Goal: Task Accomplishment & Management: Use online tool/utility

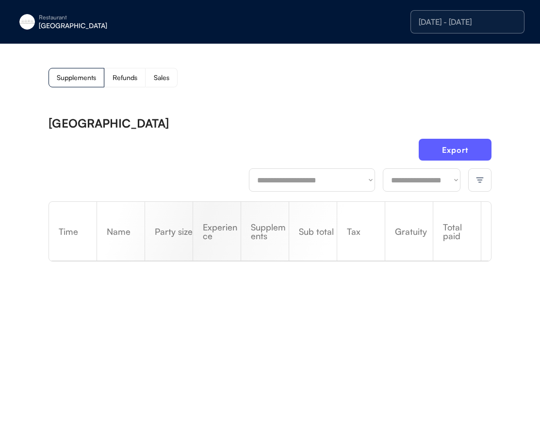
click at [66, 36] on div "Restaurant [GEOGRAPHIC_DATA] [DATE] - [DATE]" at bounding box center [270, 22] width 540 height 44
click at [68, 31] on div "Restaurant [GEOGRAPHIC_DATA]" at bounding box center [89, 22] width 146 height 22
click at [71, 30] on div "Restaurant [GEOGRAPHIC_DATA]" at bounding box center [89, 22] width 146 height 22
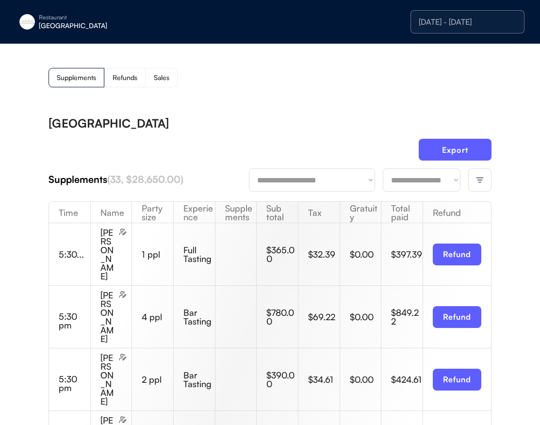
click at [44, 22] on div "[GEOGRAPHIC_DATA]" at bounding box center [100, 25] width 122 height 7
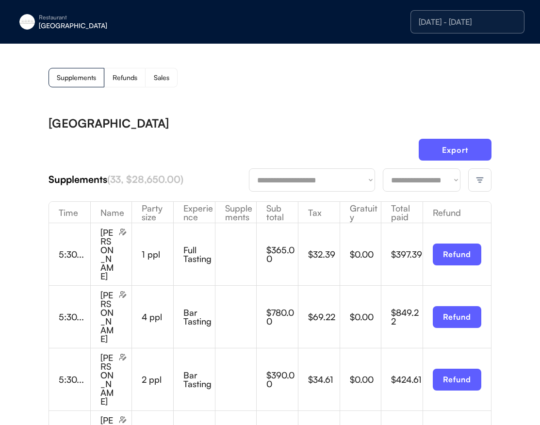
click at [73, 29] on div "[GEOGRAPHIC_DATA]" at bounding box center [100, 25] width 122 height 7
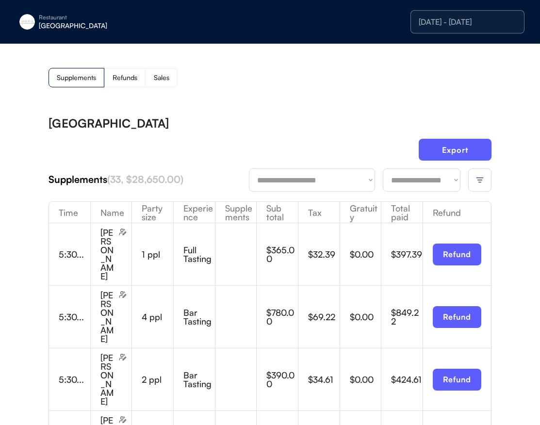
click at [59, 20] on div "Restaurant" at bounding box center [100, 18] width 122 height 6
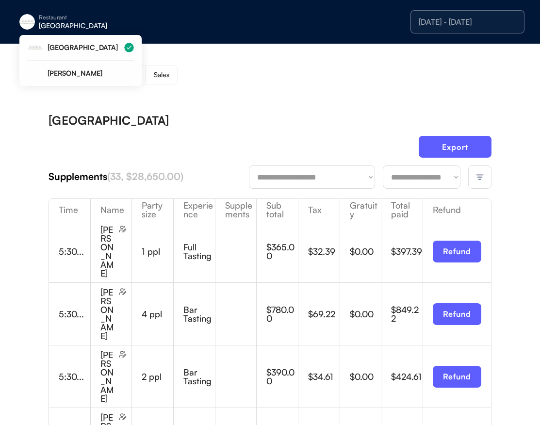
click at [359, 84] on div "Supplements Refunds Sales" at bounding box center [270, 74] width 443 height 19
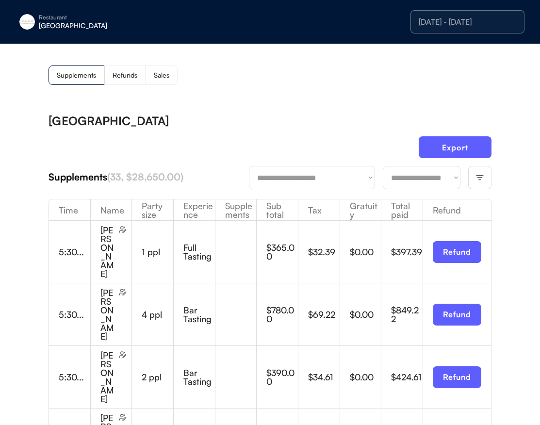
scroll to position [3, 0]
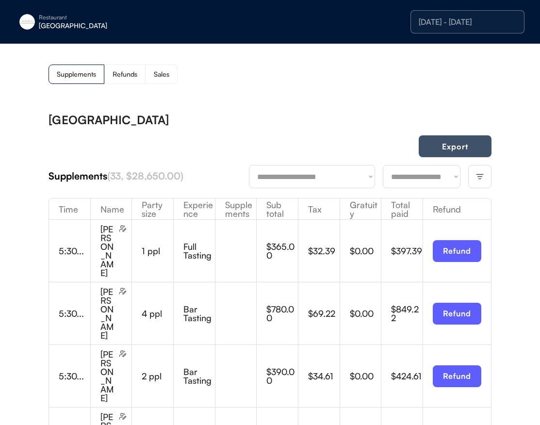
click at [461, 148] on button "Export" at bounding box center [455, 146] width 73 height 22
drag, startPoint x: 62, startPoint y: 32, endPoint x: 62, endPoint y: 25, distance: 6.3
click at [62, 32] on div "Restaurant [GEOGRAPHIC_DATA]" at bounding box center [89, 22] width 146 height 22
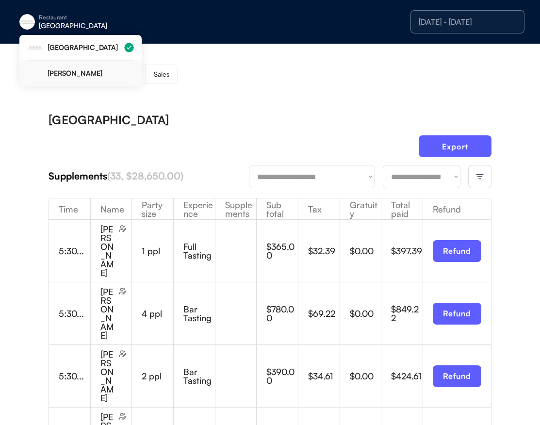
click at [77, 75] on div "[PERSON_NAME]" at bounding box center [91, 73] width 86 height 7
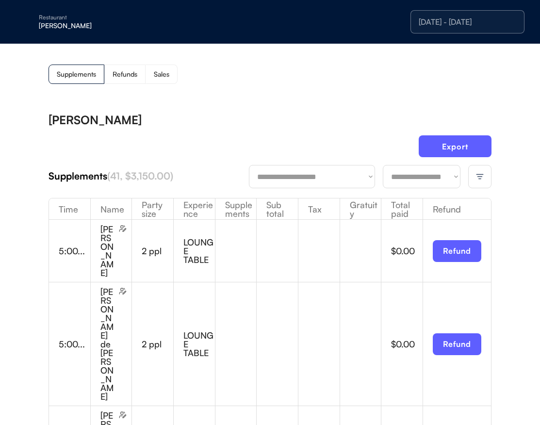
click at [473, 179] on div at bounding box center [479, 176] width 23 height 23
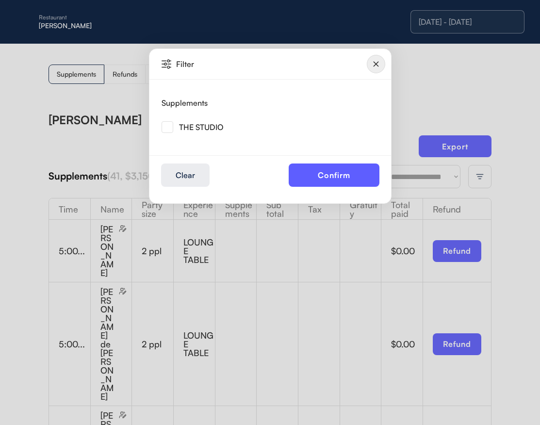
drag, startPoint x: 196, startPoint y: 135, endPoint x: 187, endPoint y: 124, distance: 14.5
click at [187, 125] on div "THE STUDIO" at bounding box center [201, 127] width 44 height 8
click at [172, 124] on img at bounding box center [168, 127] width 12 height 12
click at [348, 178] on button "Confirm" at bounding box center [334, 175] width 91 height 23
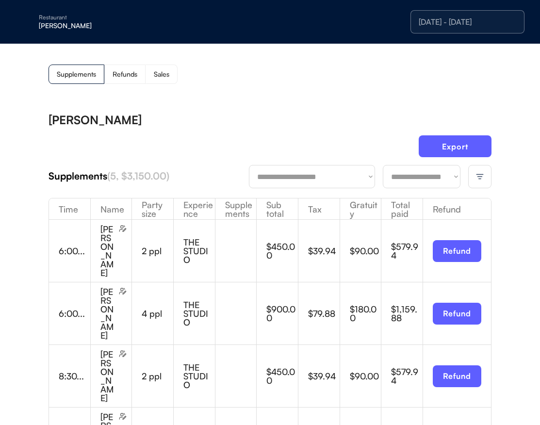
click at [449, 127] on div "**********" at bounding box center [270, 363] width 443 height 499
click at [450, 126] on div "**********" at bounding box center [270, 363] width 443 height 499
click at [449, 126] on div "**********" at bounding box center [270, 363] width 443 height 499
click at [450, 126] on div "**********" at bounding box center [270, 363] width 443 height 499
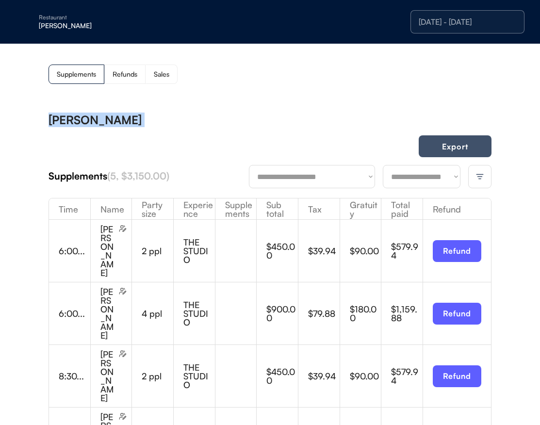
click at [452, 141] on button "Export" at bounding box center [455, 146] width 73 height 22
